Goal: Information Seeking & Learning: Learn about a topic

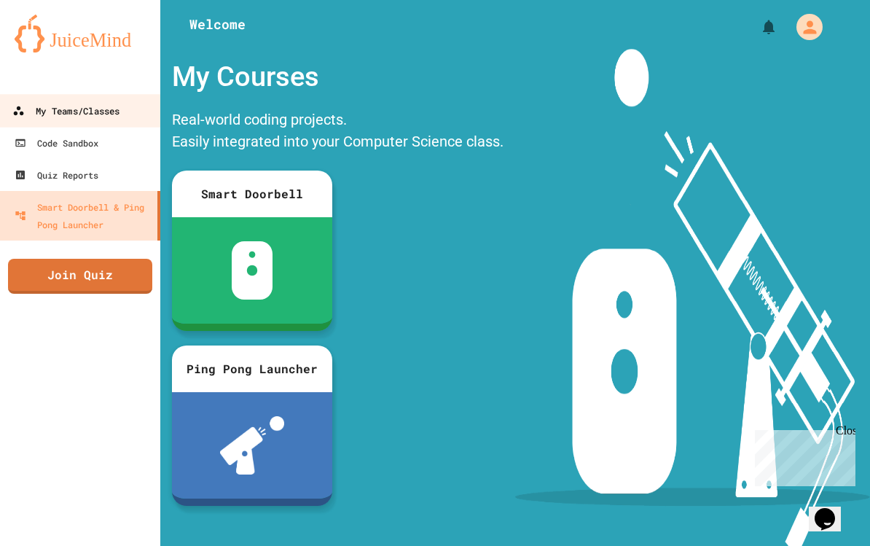
click at [97, 109] on div "My Teams/Classes" at bounding box center [65, 111] width 107 height 18
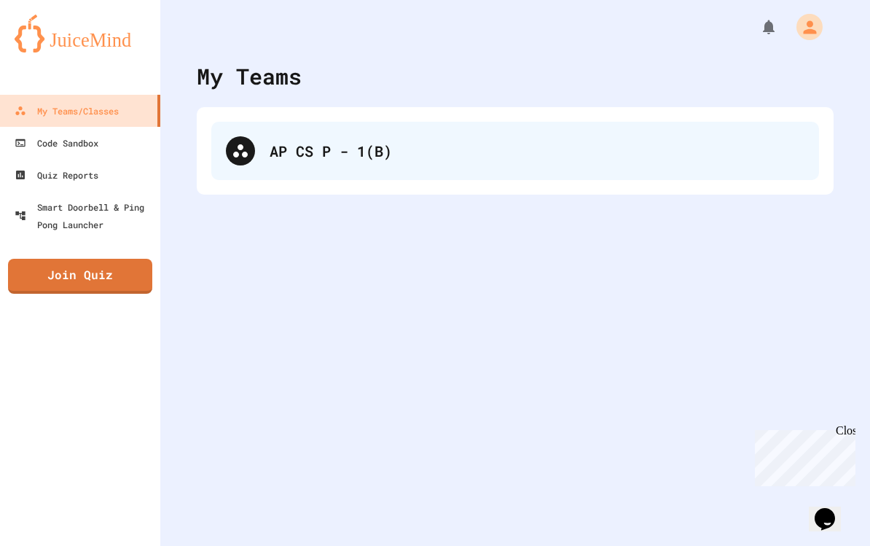
click at [302, 176] on div "AP CS P - 1(B)" at bounding box center [515, 151] width 608 height 58
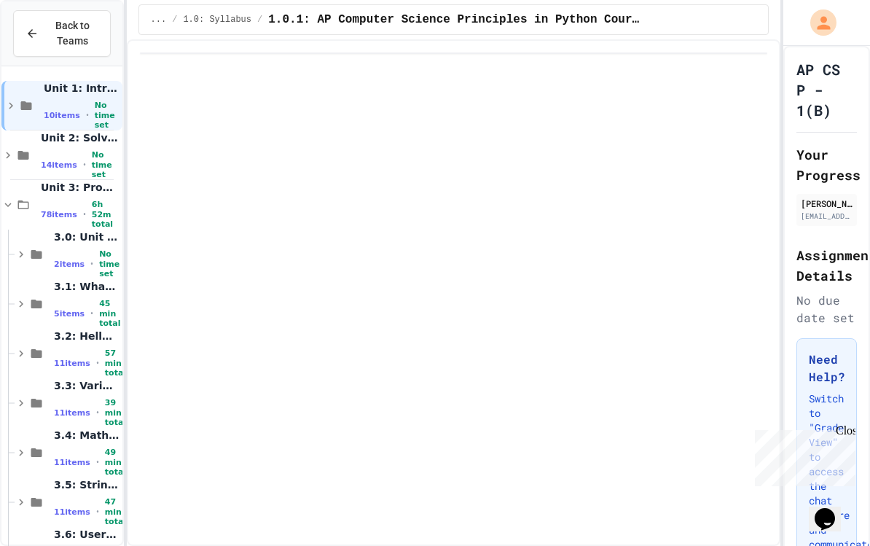
scroll to position [122, 0]
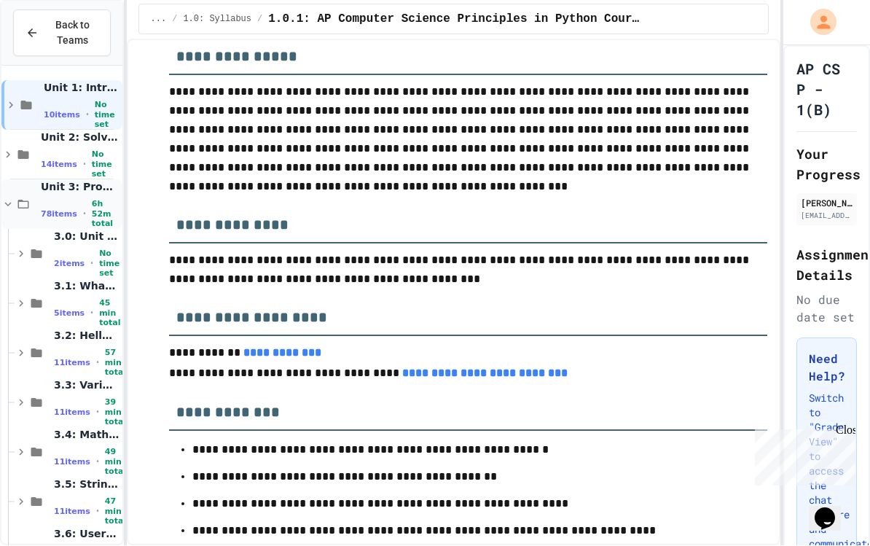
click at [11, 198] on icon at bounding box center [7, 204] width 13 height 13
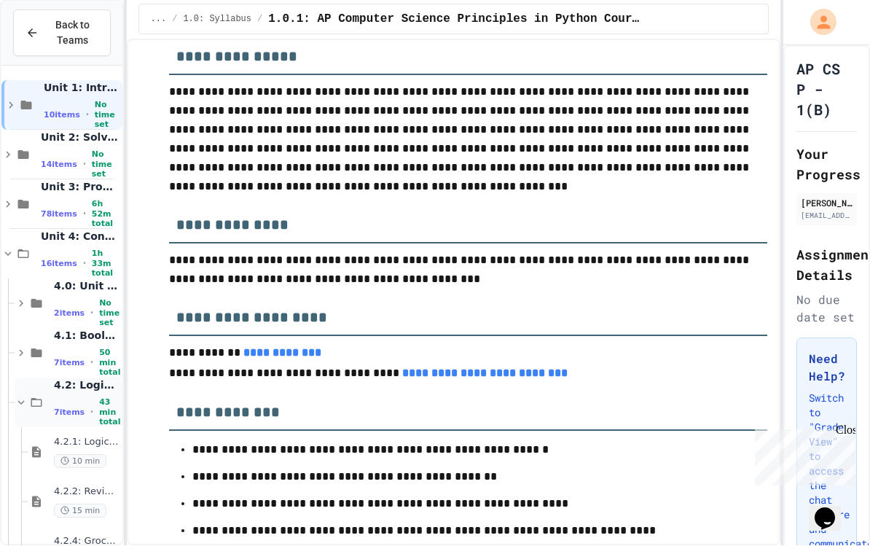
scroll to position [115, 0]
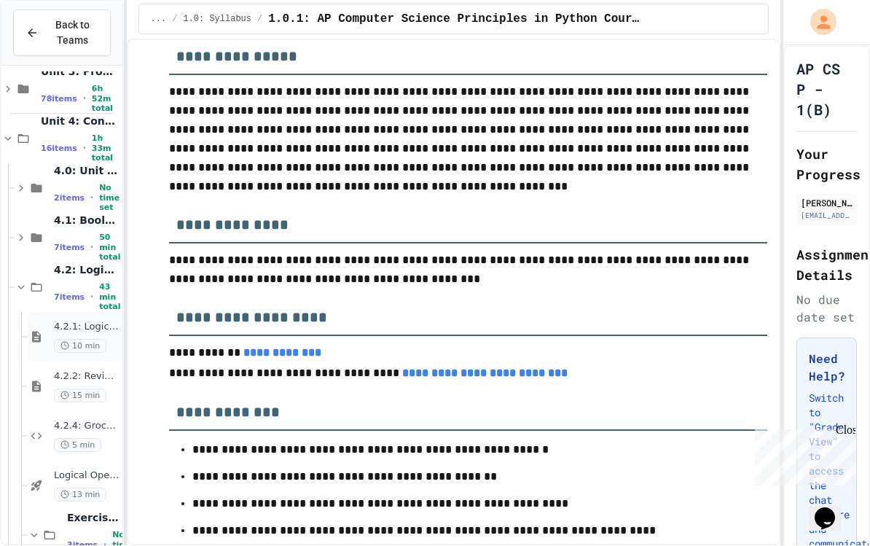
click at [67, 329] on div "4.2.1: Logical Operators 10 min" at bounding box center [75, 338] width 95 height 50
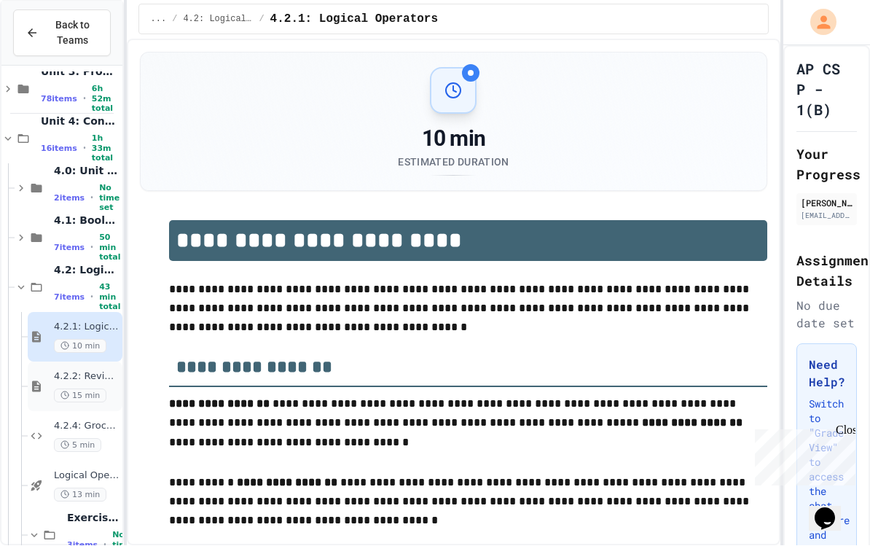
scroll to position [41, 0]
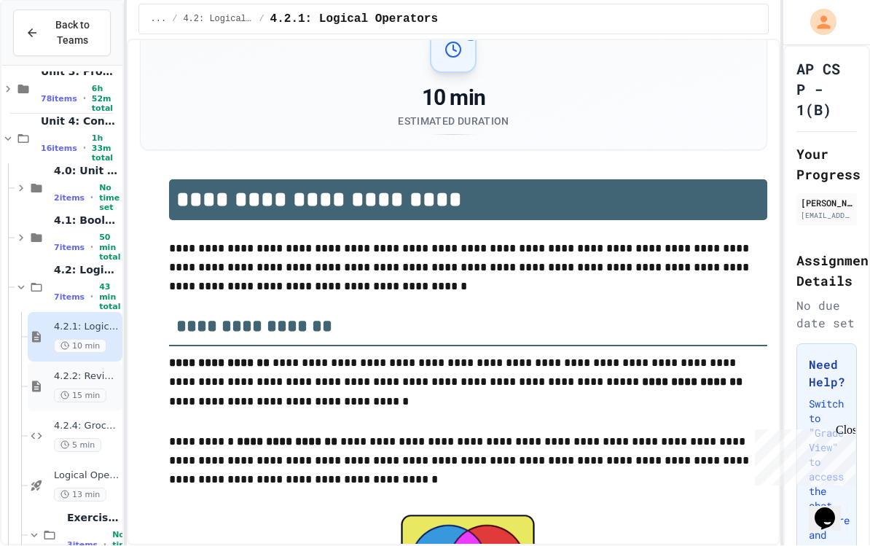
click at [74, 371] on div "4.2.2: Review - Logical Operators 15 min" at bounding box center [87, 387] width 66 height 32
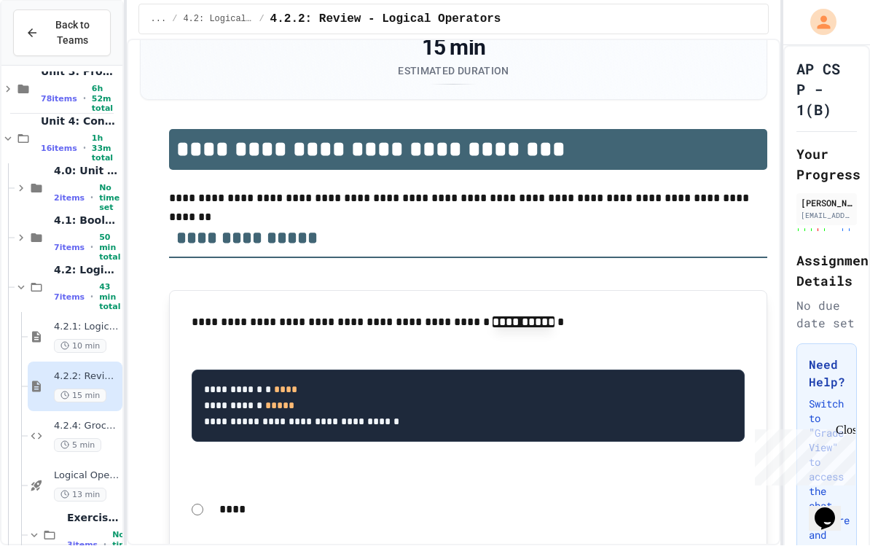
scroll to position [101, 0]
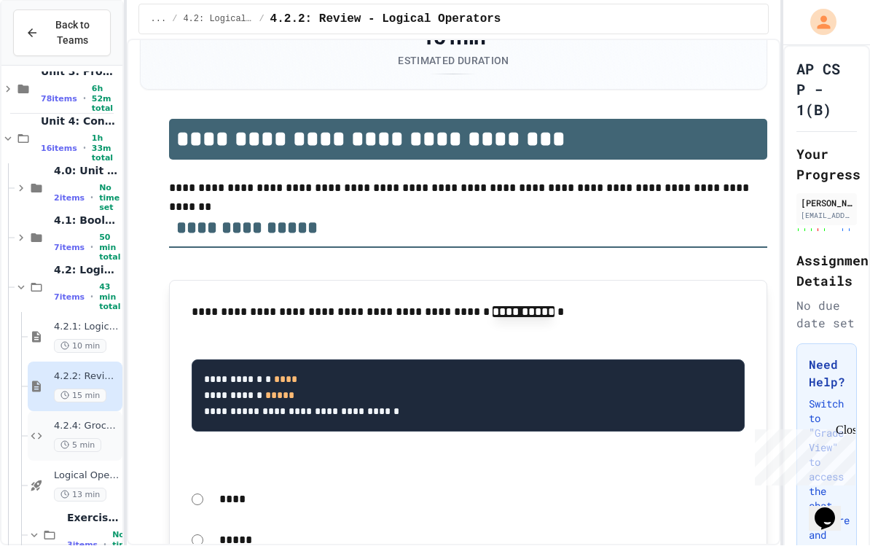
click at [95, 420] on span "4.2.4: Grocery List" at bounding box center [87, 426] width 66 height 12
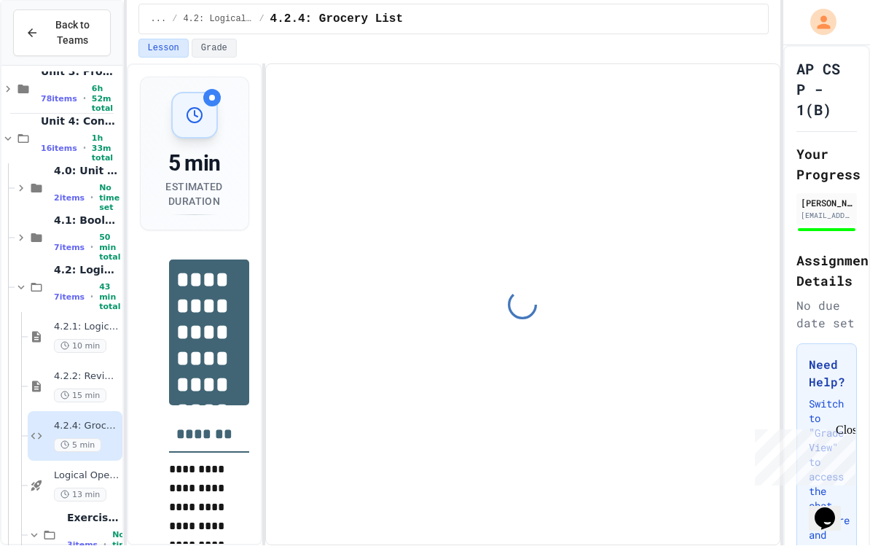
scroll to position [200, 0]
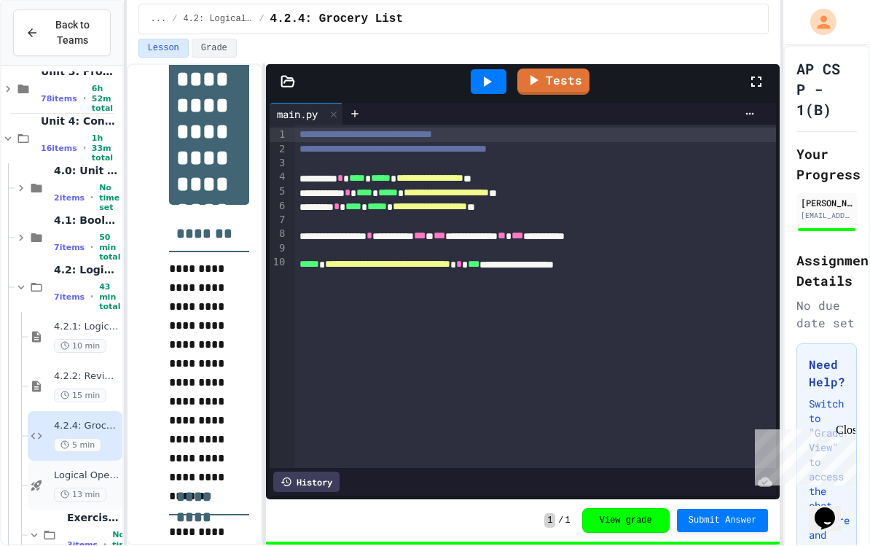
click at [97, 470] on span "Logical Operators - Quiz" at bounding box center [87, 476] width 66 height 12
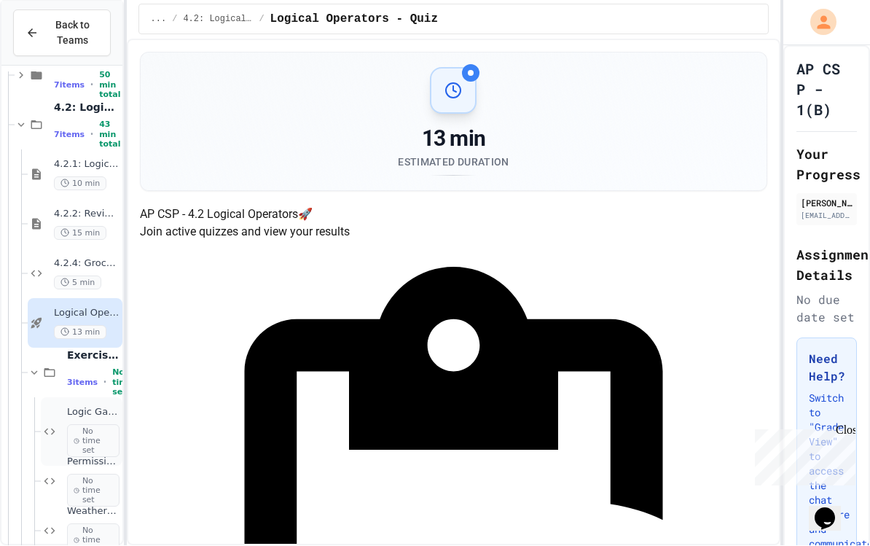
click at [75, 425] on span "No time set" at bounding box center [93, 442] width 52 height 34
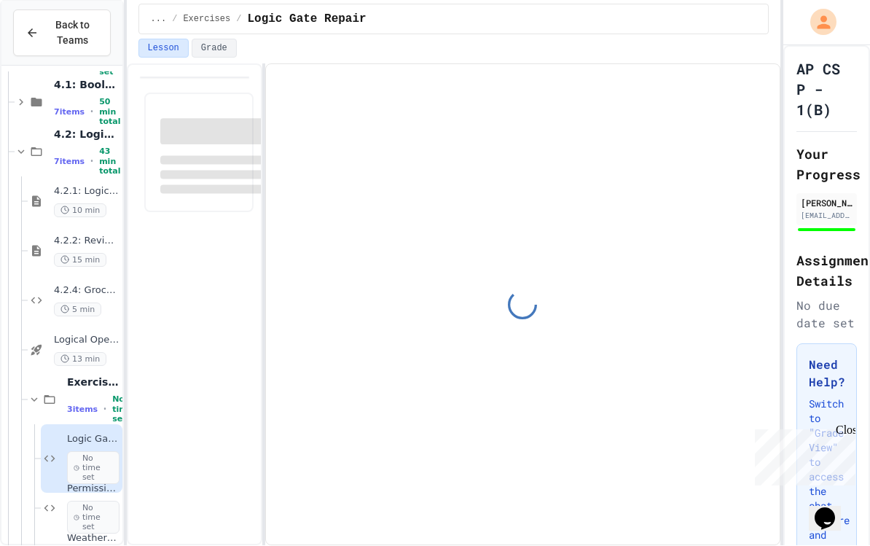
scroll to position [119, 0]
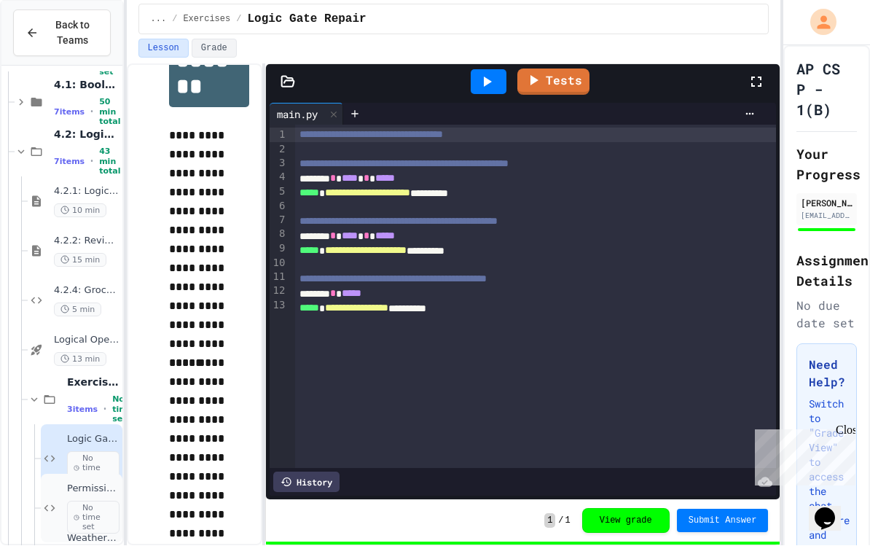
click at [74, 501] on span "No time set" at bounding box center [93, 518] width 52 height 34
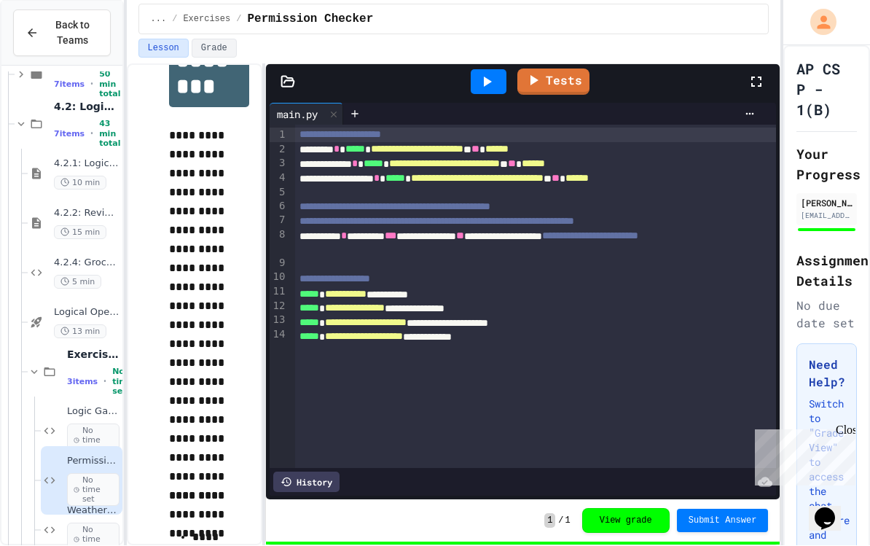
scroll to position [278, 0]
click at [75, 508] on div "4.0: Unit Overview 2 items • No time set 4.1: Booleans 7 items • 50 min total 4…" at bounding box center [61, 318] width 121 height 493
click at [66, 503] on div "Weather Conditions Checker No time set" at bounding box center [82, 531] width 82 height 68
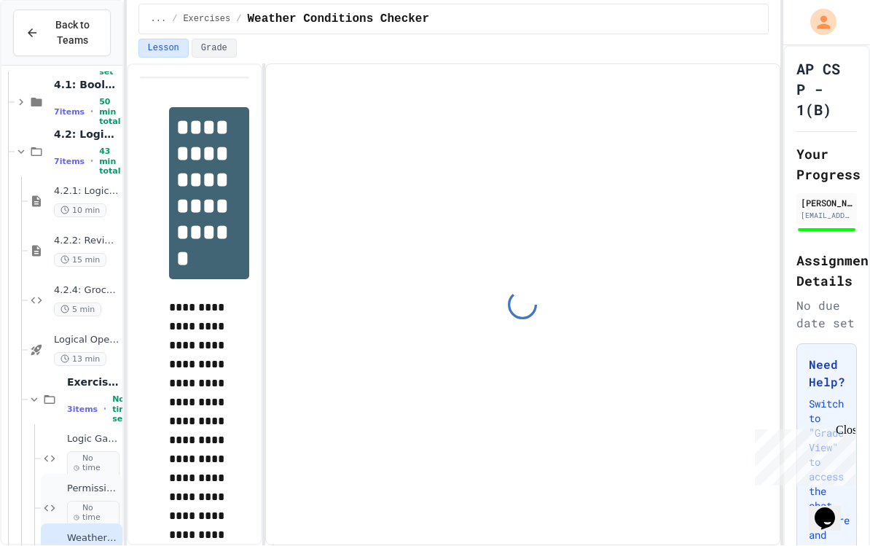
scroll to position [172, 0]
